Goal: Information Seeking & Learning: Learn about a topic

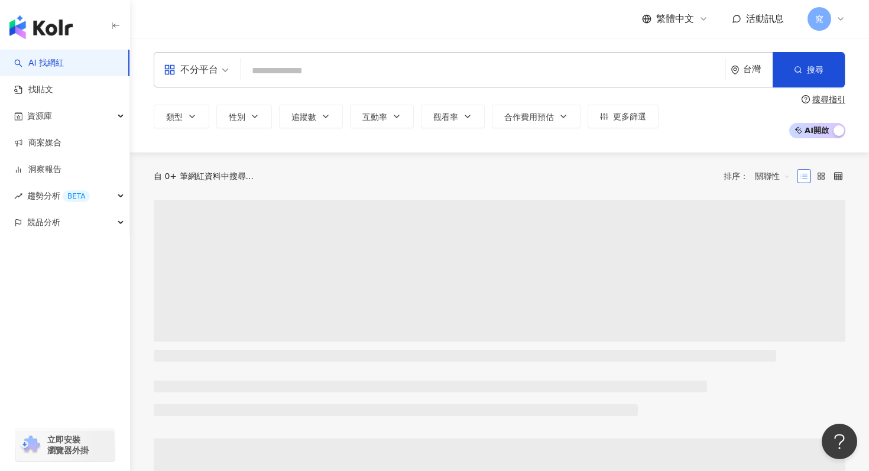
click at [285, 64] on input "search" at bounding box center [482, 71] width 475 height 22
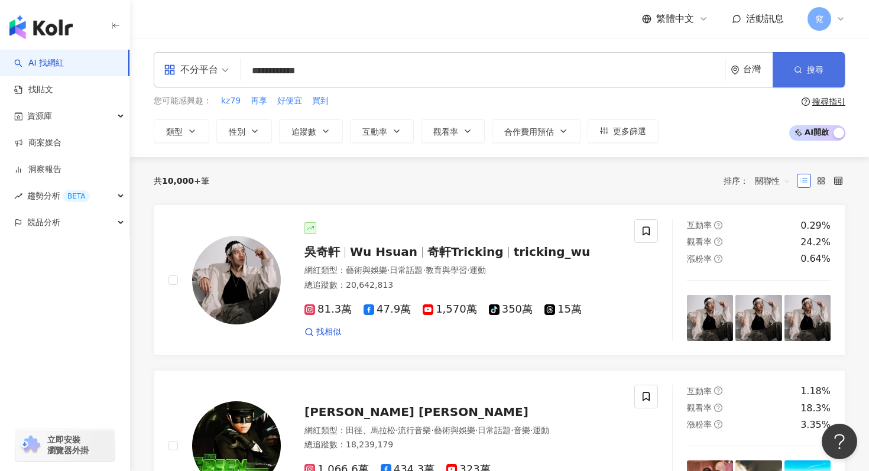
type input "**********"
click at [816, 70] on span "搜尋" at bounding box center [815, 69] width 17 height 9
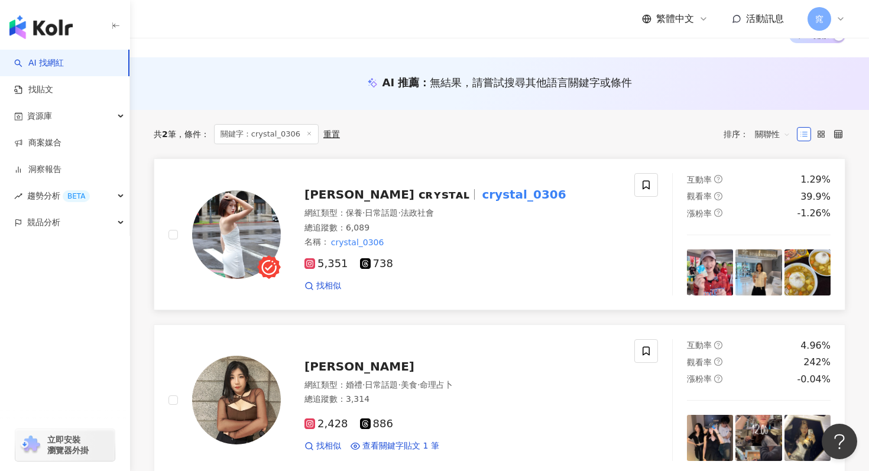
scroll to position [96, 0]
click at [359, 190] on span "紫茵 ᴄʀʏsᴛᴀʟ" at bounding box center [386, 194] width 165 height 14
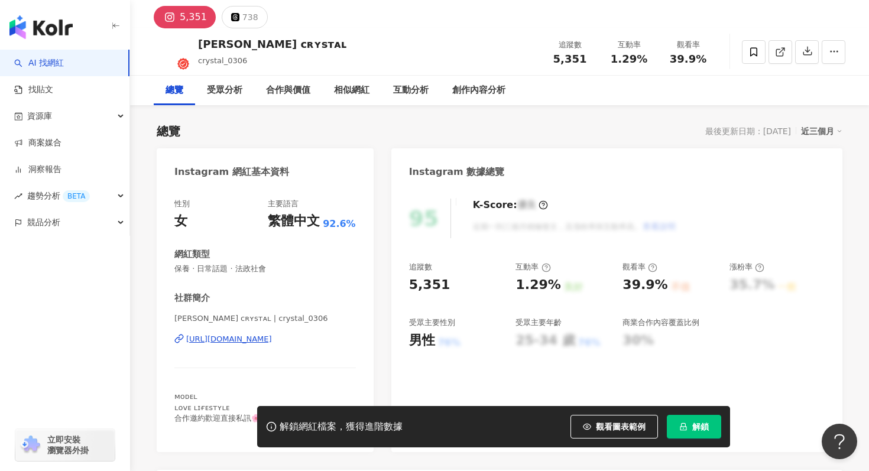
scroll to position [21, 0]
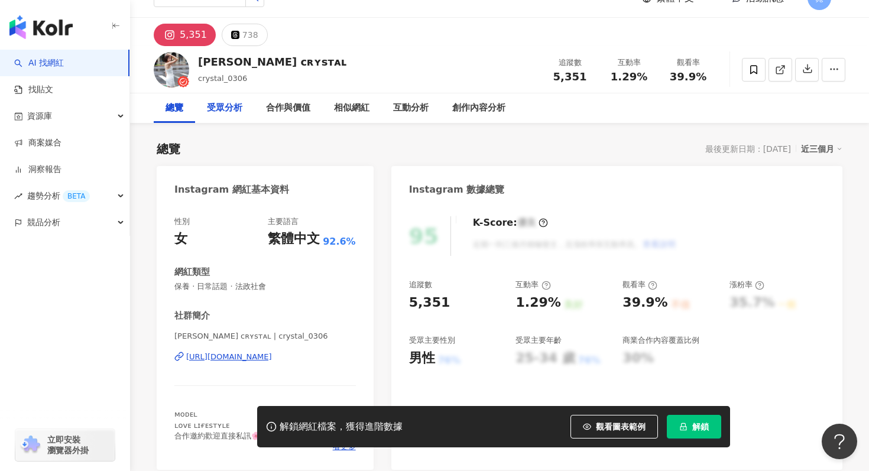
click at [229, 95] on div "受眾分析" at bounding box center [224, 108] width 59 height 30
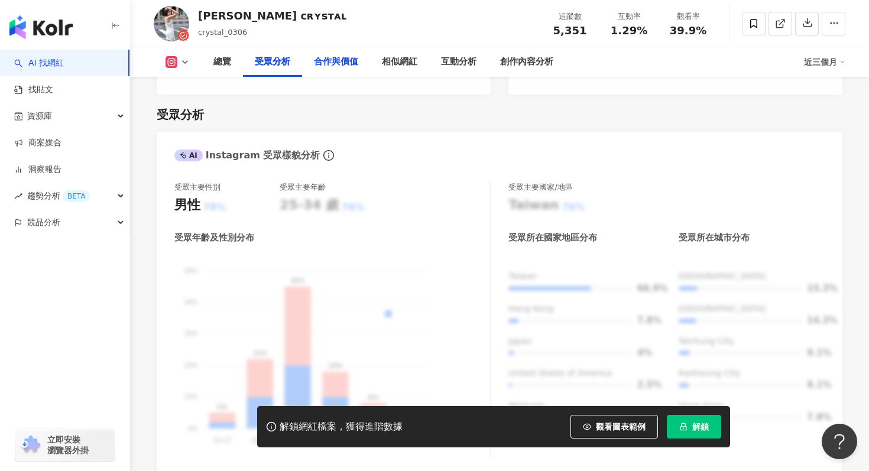
click at [324, 60] on div "合作與價值" at bounding box center [336, 62] width 44 height 14
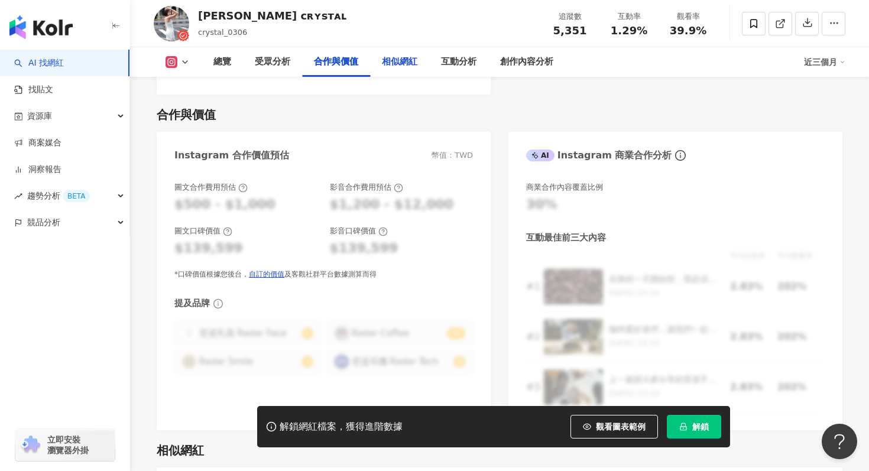
click at [394, 56] on div "相似網紅" at bounding box center [399, 62] width 35 height 14
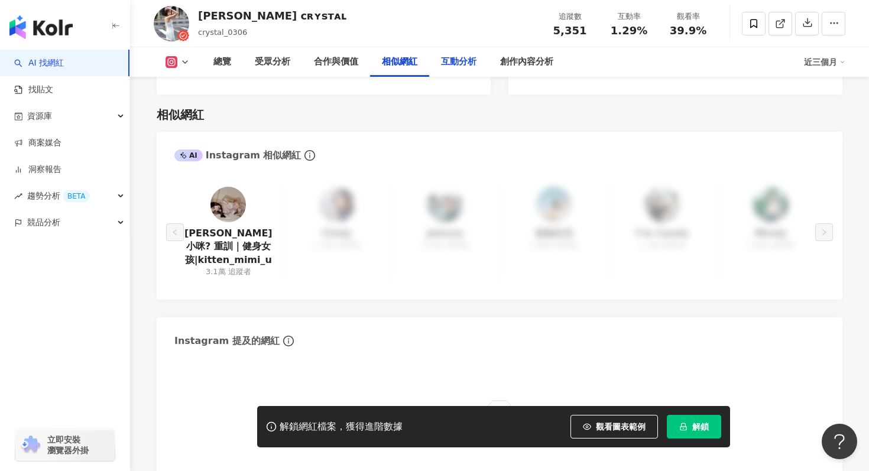
click at [443, 57] on div "互動分析" at bounding box center [458, 62] width 35 height 14
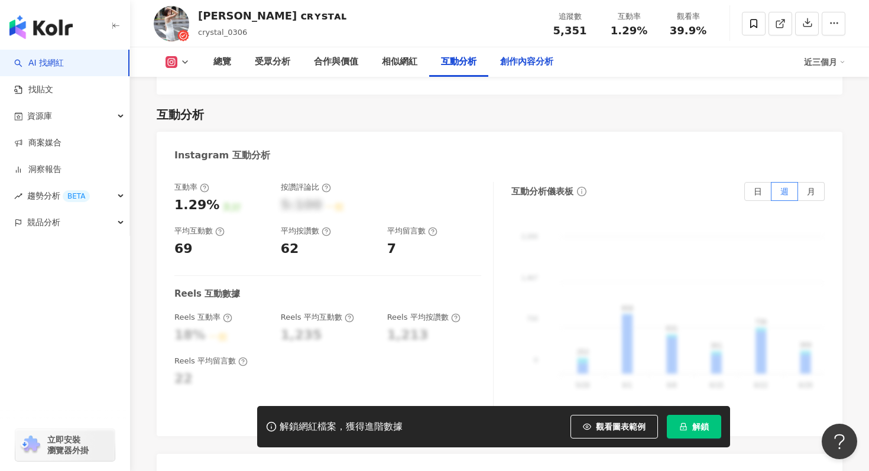
click at [506, 64] on div "創作內容分析" at bounding box center [526, 62] width 53 height 14
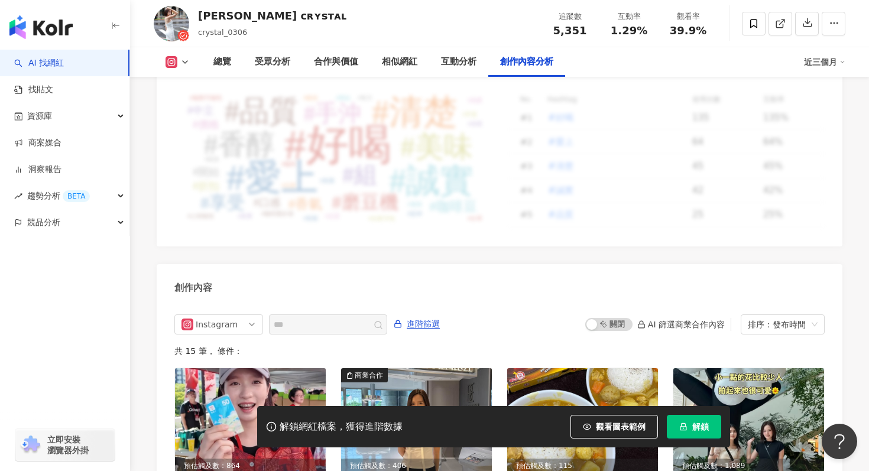
scroll to position [3430, 0]
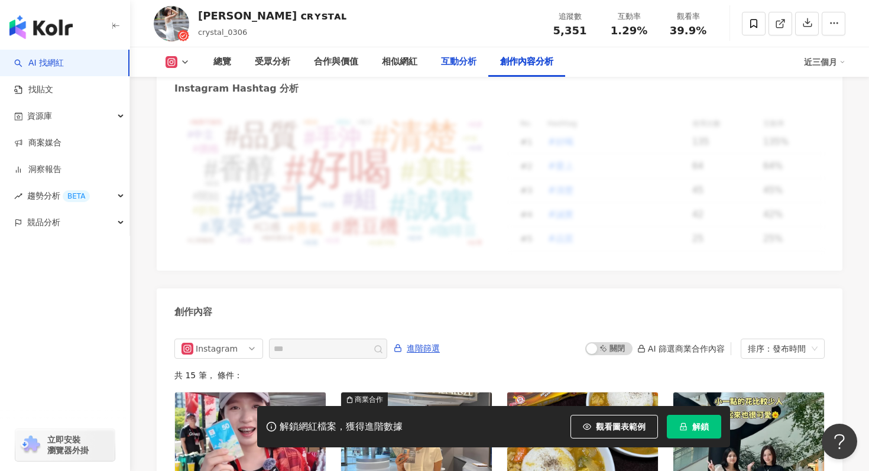
click at [444, 59] on div "互動分析" at bounding box center [458, 62] width 35 height 14
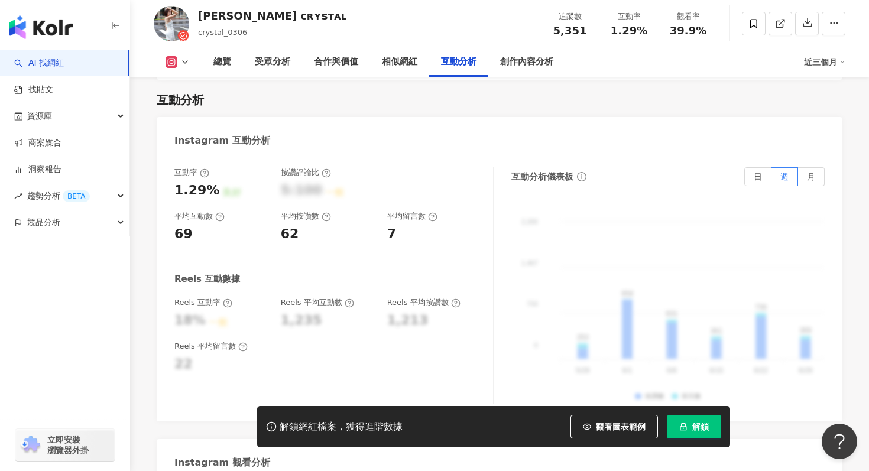
scroll to position [2330, 0]
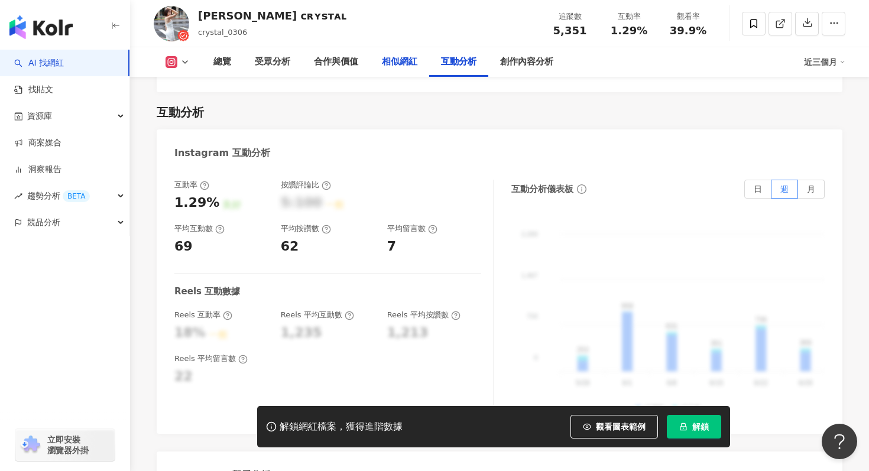
click at [400, 68] on div "相似網紅" at bounding box center [399, 62] width 35 height 14
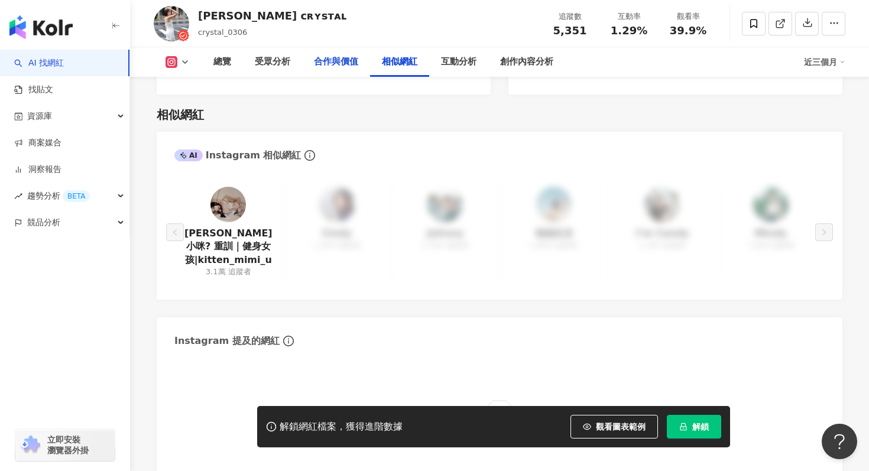
click at [332, 59] on div "合作與價值" at bounding box center [336, 62] width 44 height 14
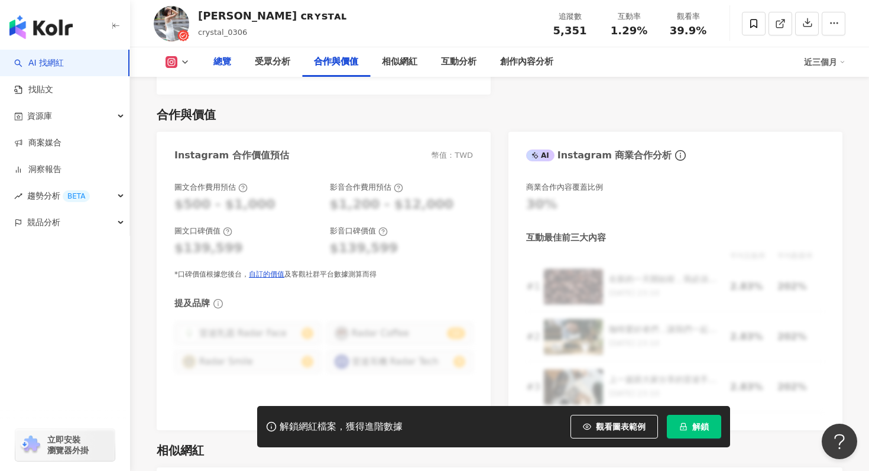
click at [213, 61] on div "總覽" at bounding box center [222, 62] width 18 height 14
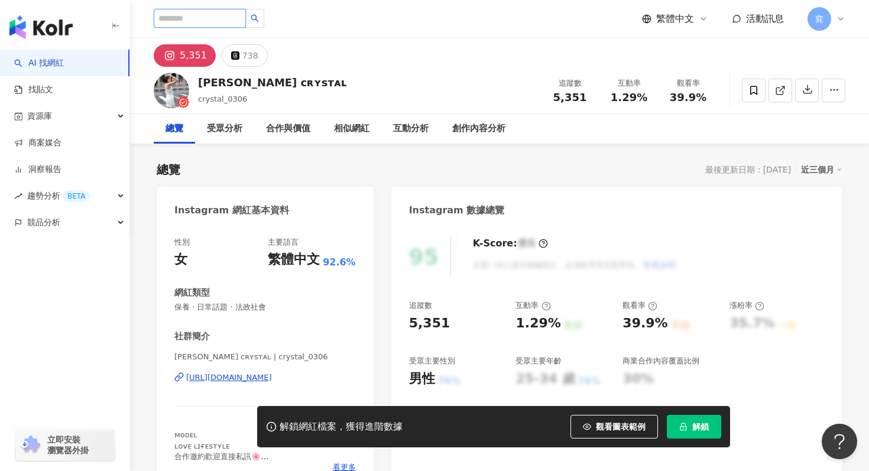
click at [211, 24] on input "search" at bounding box center [200, 18] width 92 height 19
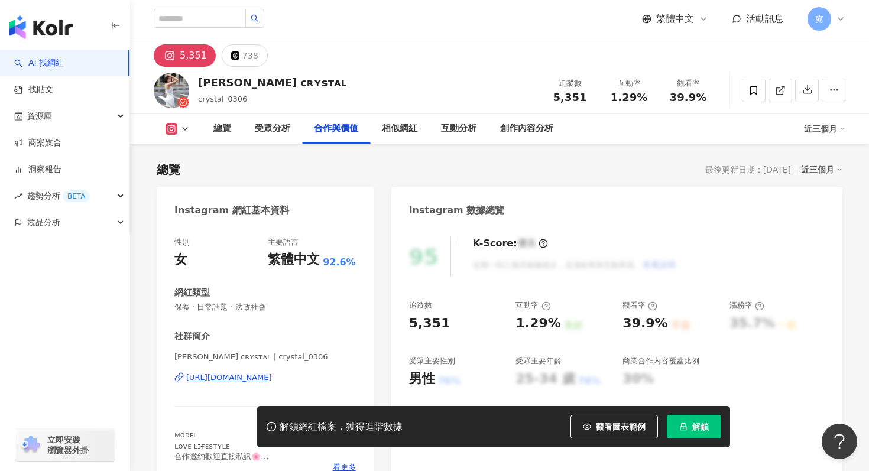
scroll to position [1595, 0]
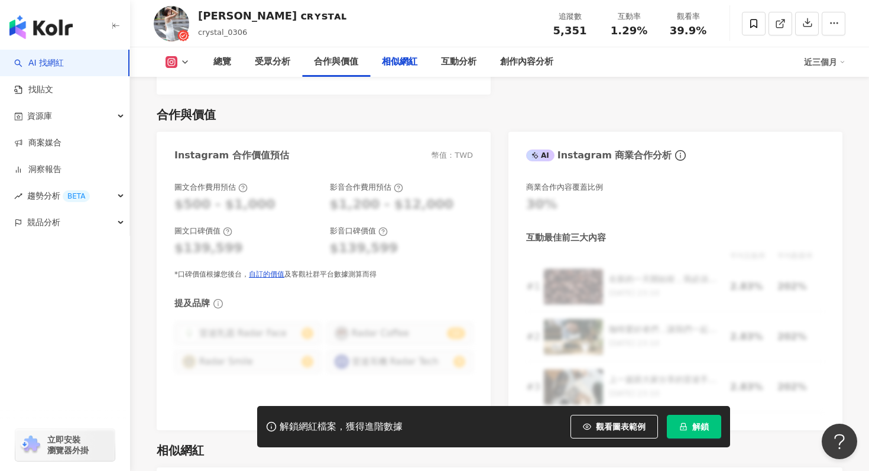
scroll to position [1930, 0]
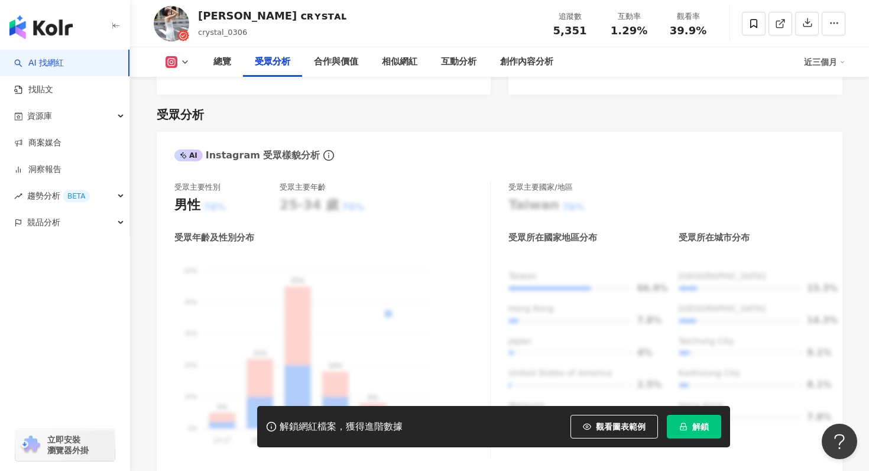
scroll to position [21, 0]
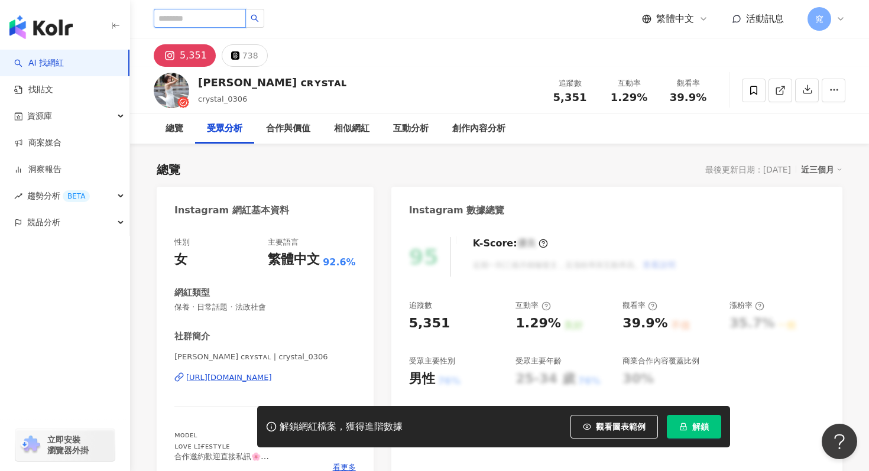
click at [183, 22] on input "search" at bounding box center [200, 18] width 92 height 19
type input "*"
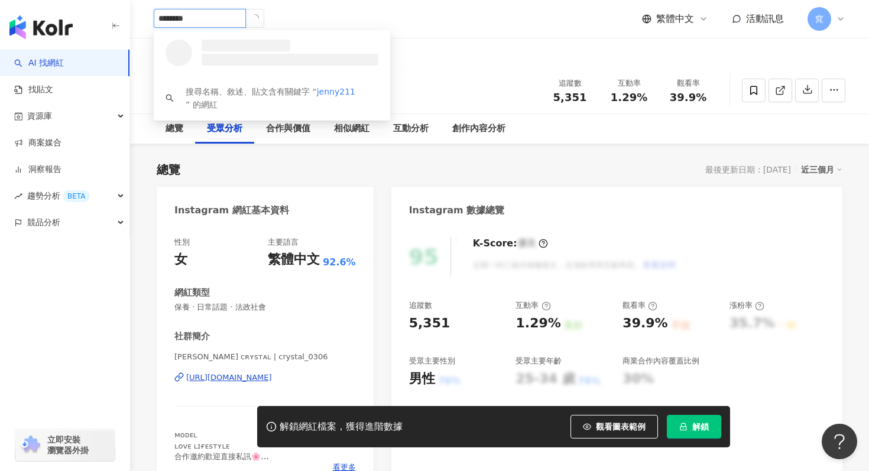
type input "*******"
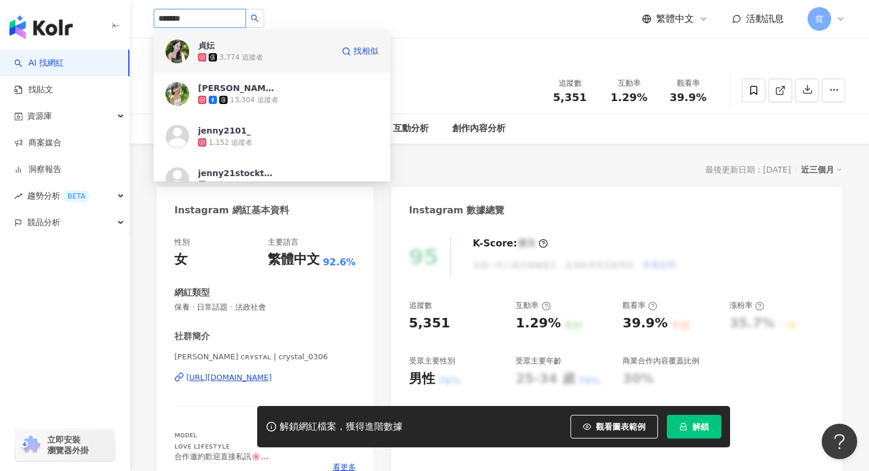
click at [209, 54] on icon at bounding box center [213, 57] width 8 height 8
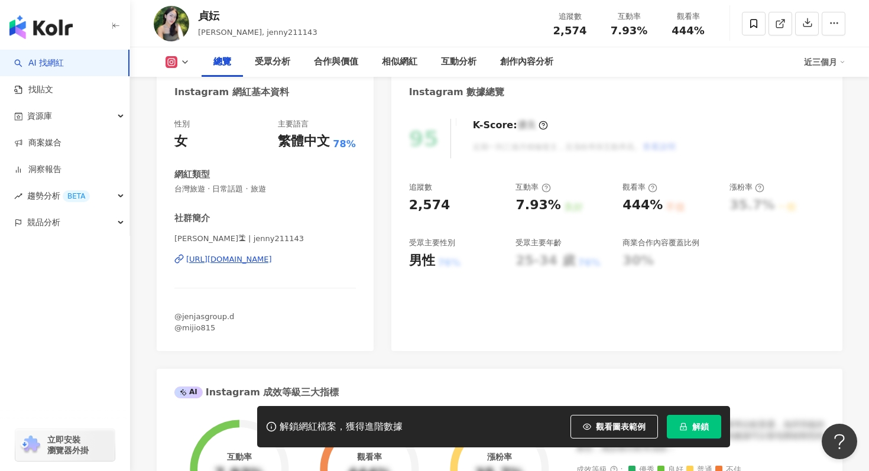
scroll to position [61, 0]
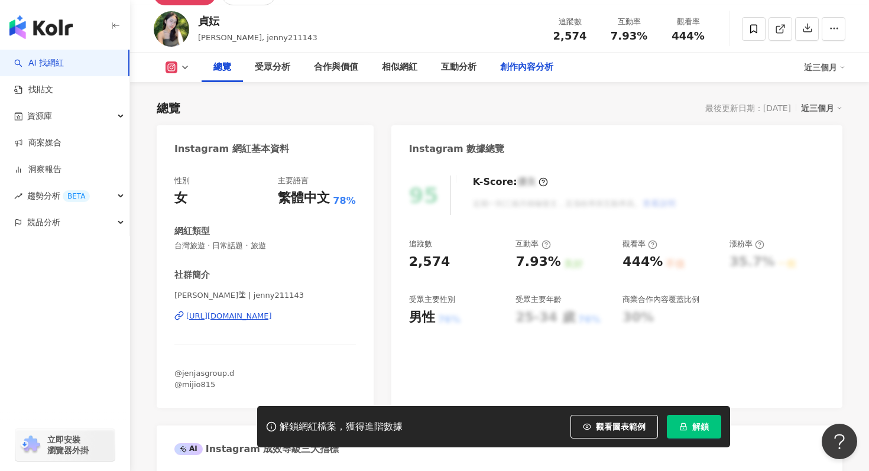
click at [544, 68] on div "創作內容分析" at bounding box center [526, 67] width 53 height 14
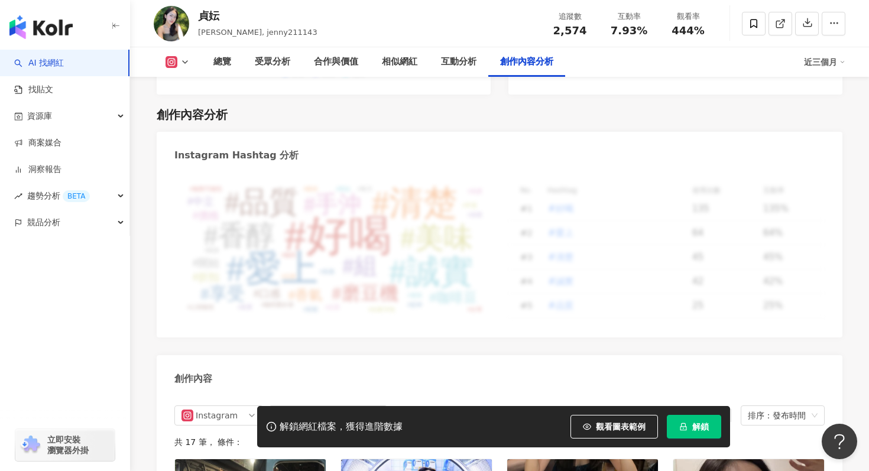
scroll to position [3637, 0]
